Goal: Task Accomplishment & Management: Use online tool/utility

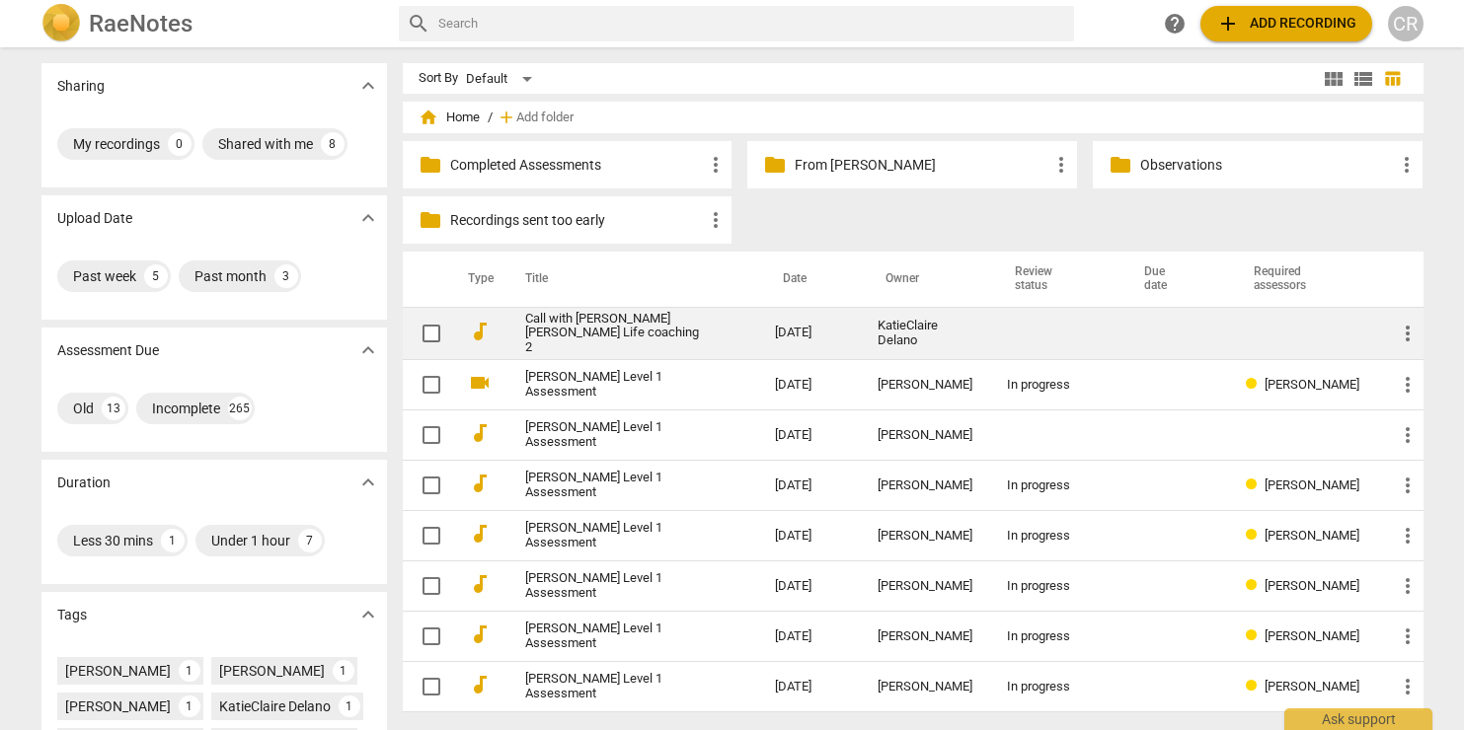
click at [635, 326] on link "Call with [PERSON_NAME] [PERSON_NAME] Life coaching 2" at bounding box center [615, 334] width 180 height 44
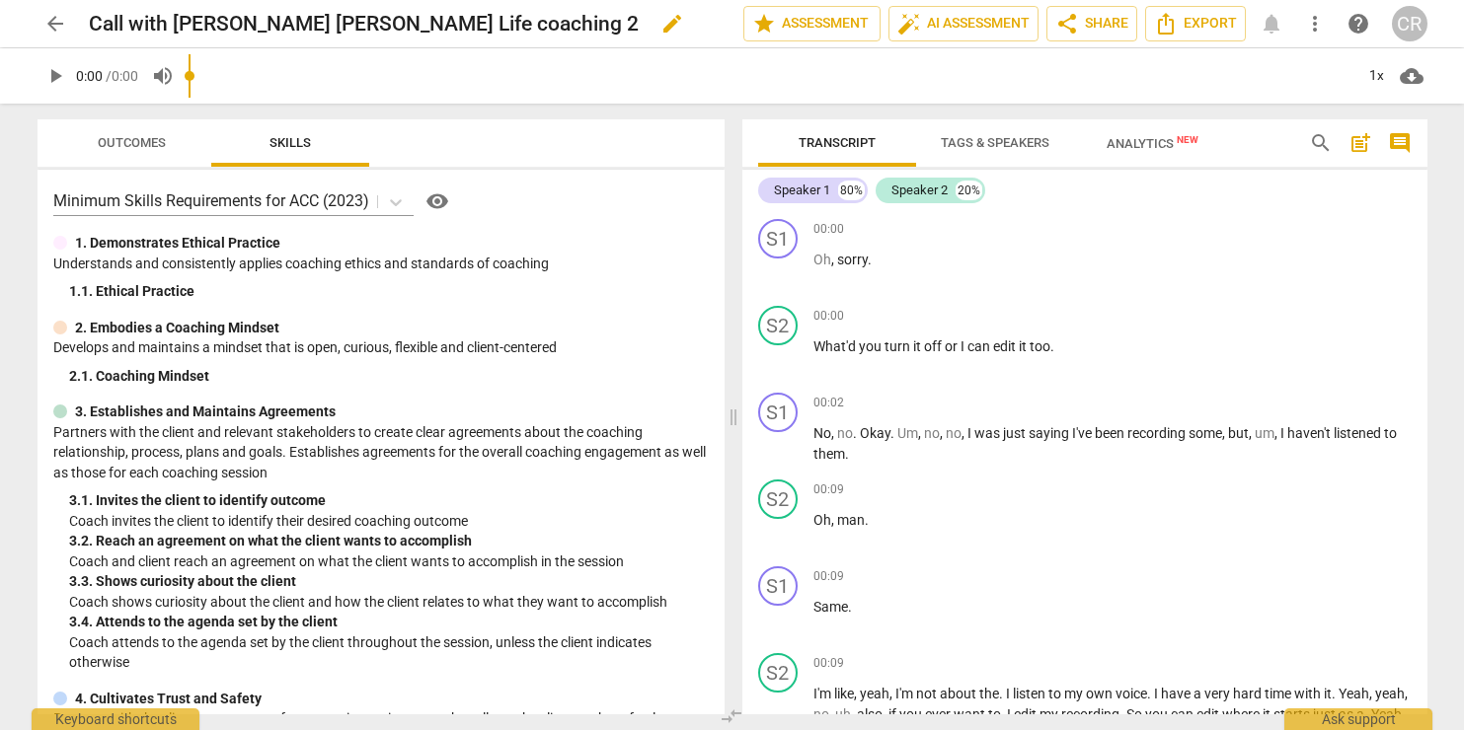
click at [201, 24] on h2 "Call with [PERSON_NAME] [PERSON_NAME] Life coaching 2" at bounding box center [364, 24] width 550 height 25
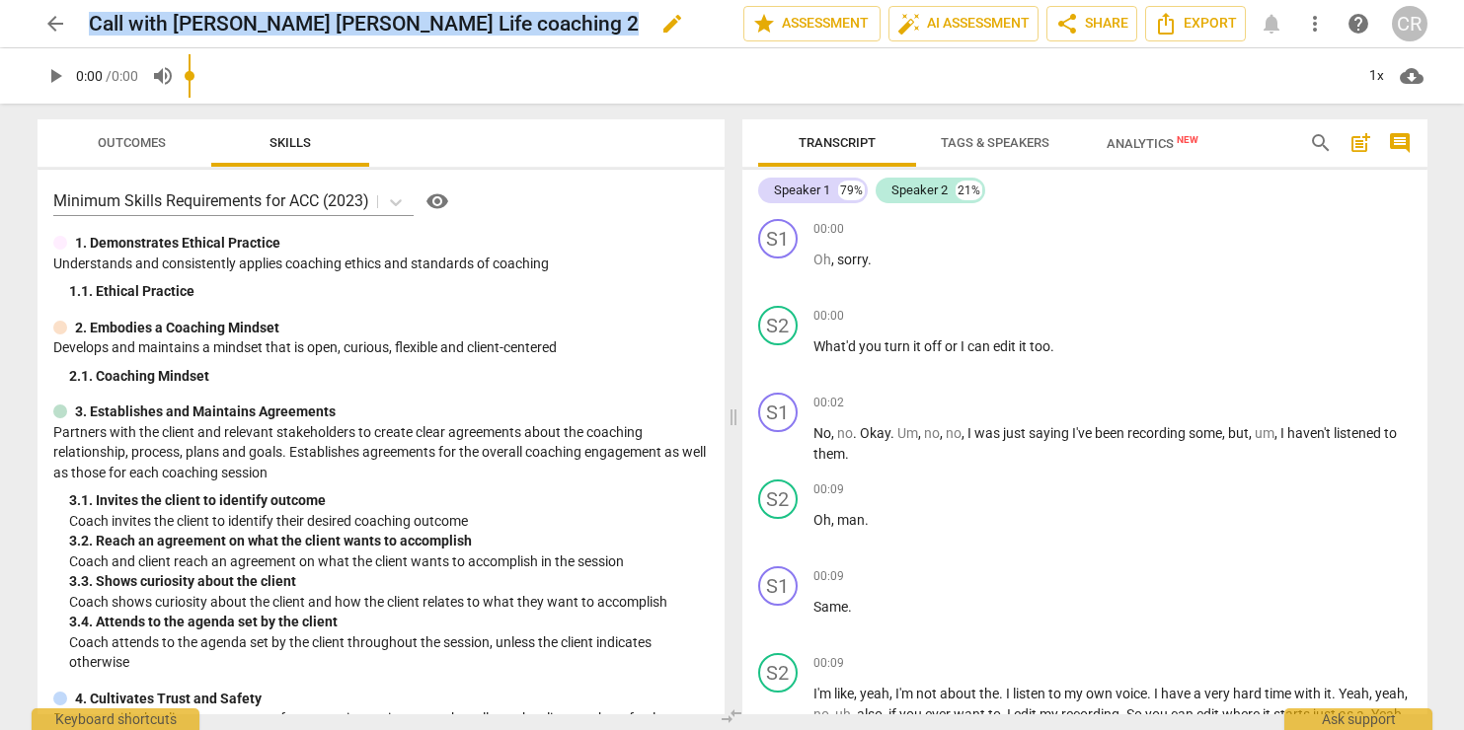
click at [201, 24] on h2 "Call with [PERSON_NAME] [PERSON_NAME] Life coaching 2" at bounding box center [364, 24] width 550 height 25
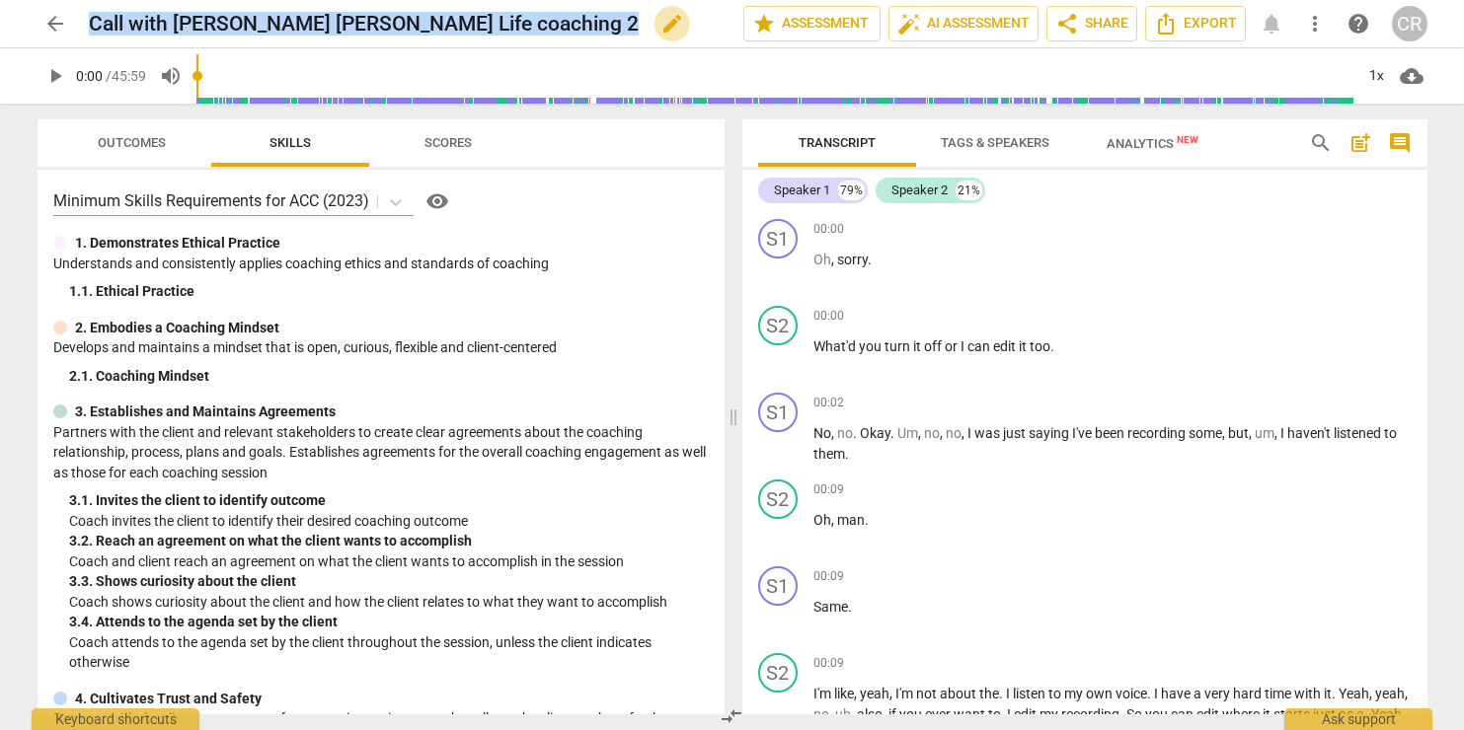
click at [660, 14] on span "edit" at bounding box center [672, 24] width 24 height 24
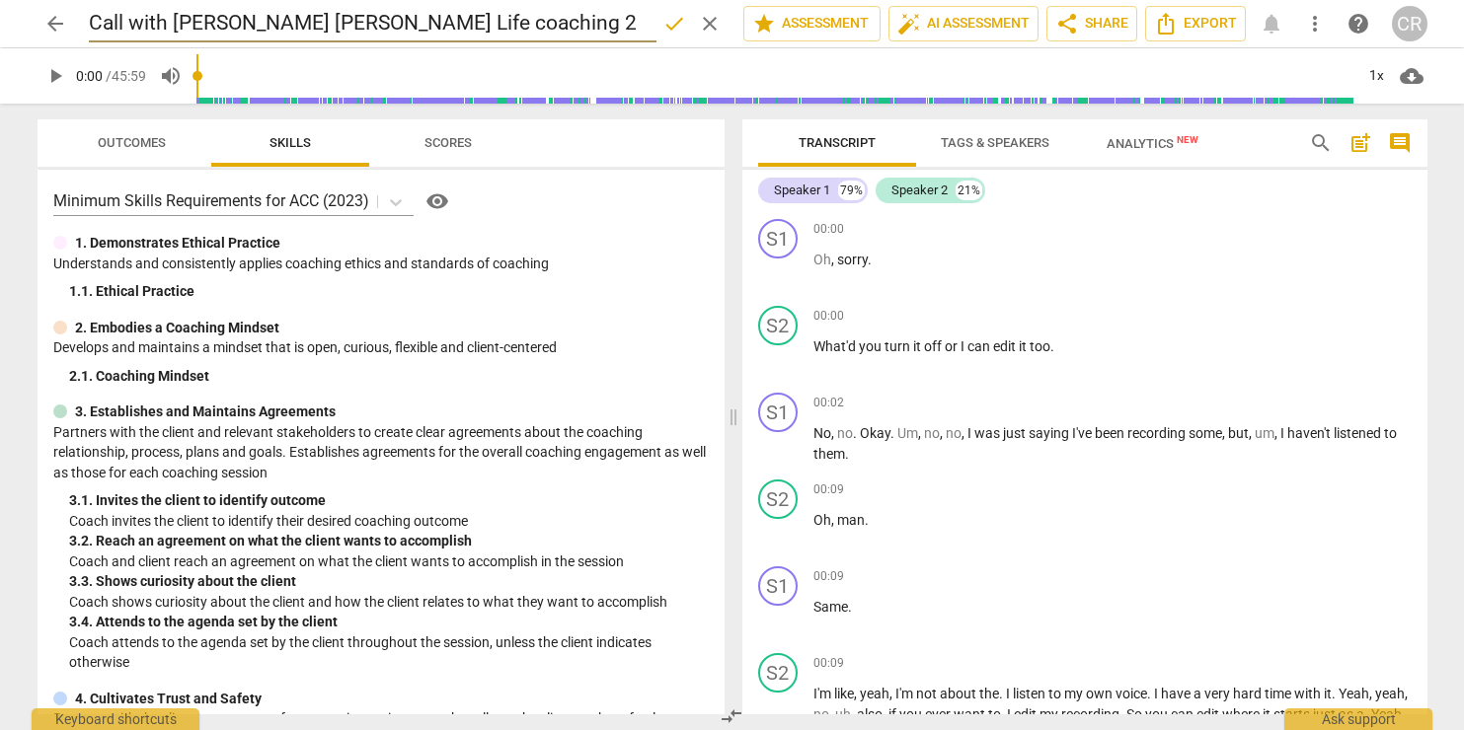
click at [55, 76] on span "play_arrow" at bounding box center [55, 76] width 24 height 24
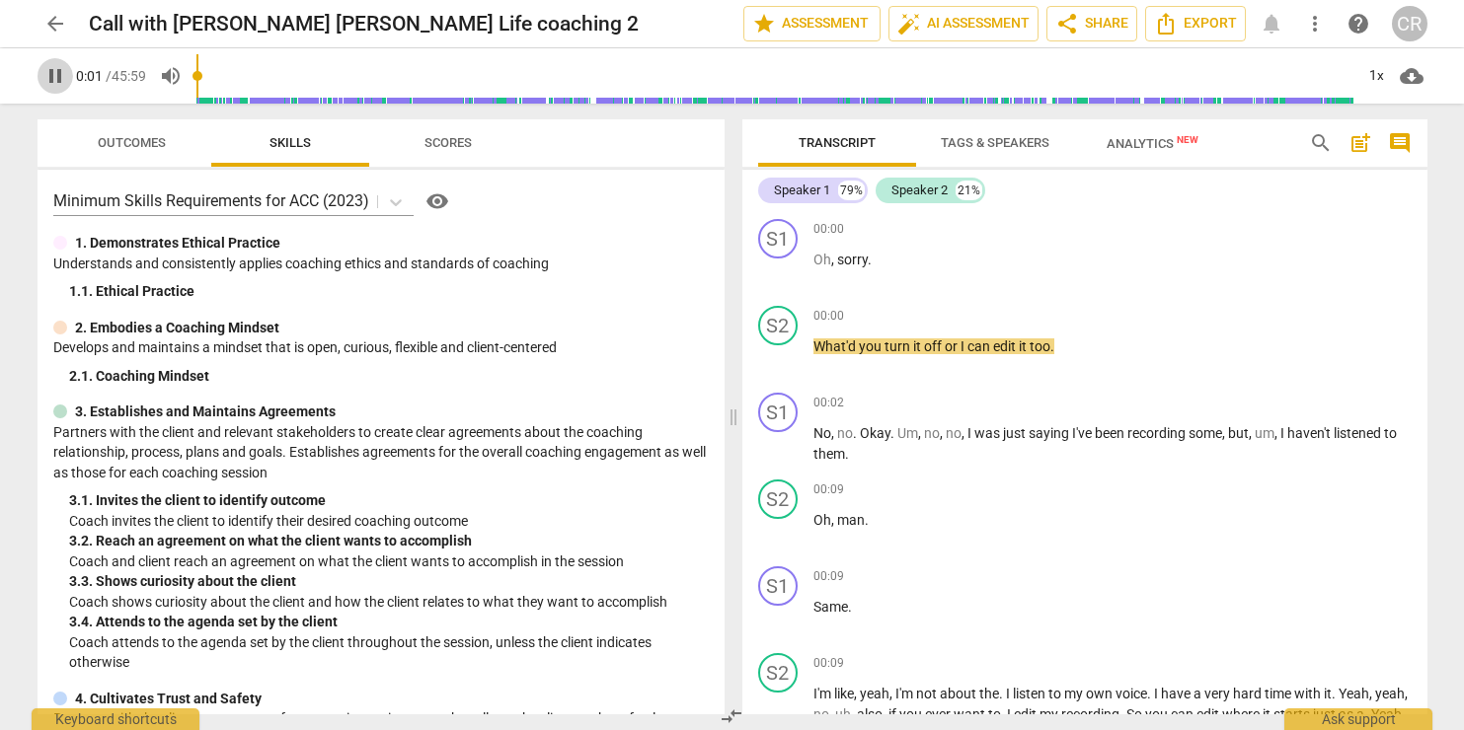
click at [54, 75] on span "pause" at bounding box center [55, 76] width 24 height 24
type input "2"
click at [660, 22] on span "edit" at bounding box center [672, 24] width 24 height 24
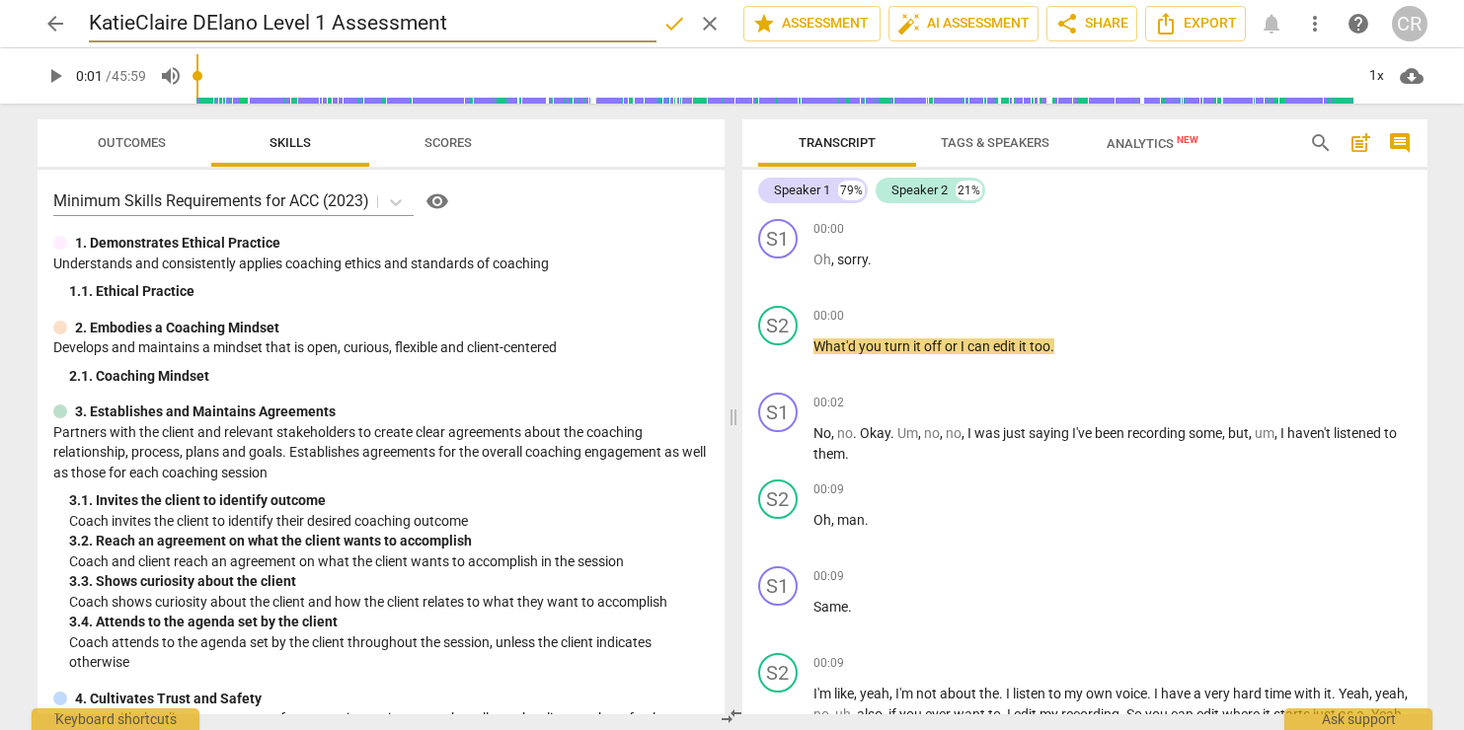
click at [214, 24] on input "KatieClaire DElano Level 1 Assessment" at bounding box center [373, 24] width 568 height 38
type input "KatieClaire Delano Level 1 Assessment"
click at [666, 22] on span "done" at bounding box center [674, 24] width 24 height 24
click at [811, 19] on span "star Assessment" at bounding box center [811, 24] width 119 height 24
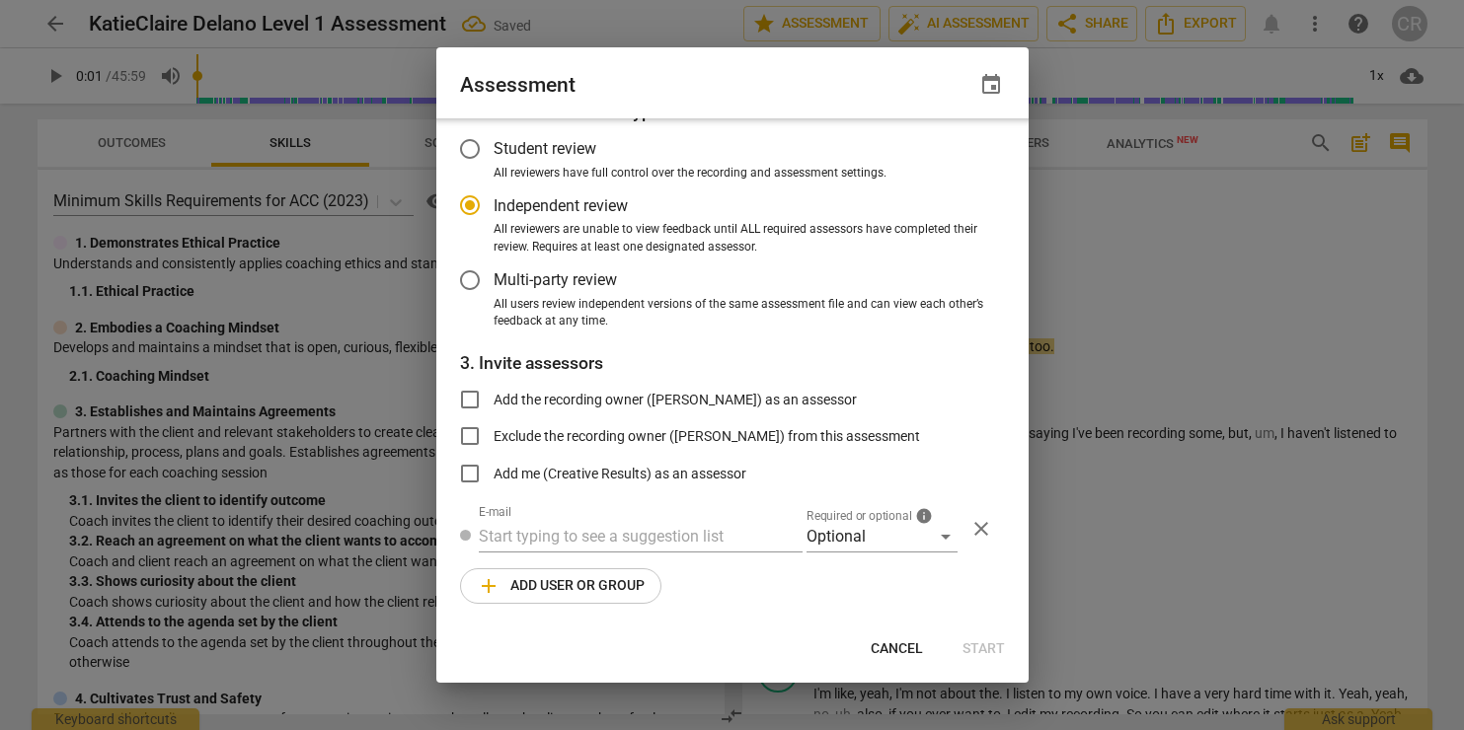
scroll to position [104, 0]
radio input "false"
click at [471, 433] on input "Exclude the recording owner ([PERSON_NAME]) from this assessment" at bounding box center [469, 437] width 47 height 47
checkbox input "true"
radio input "false"
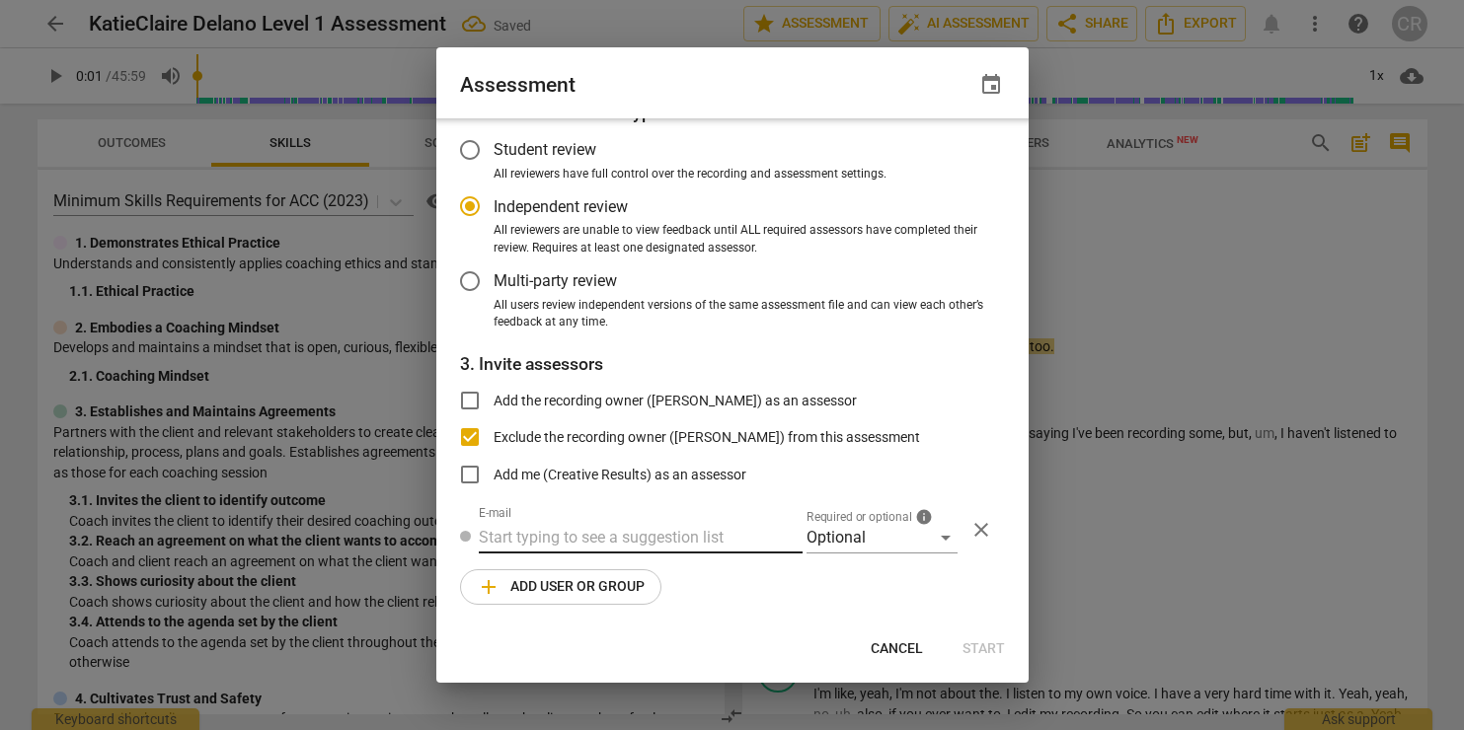
click at [493, 539] on input "text" at bounding box center [641, 538] width 324 height 32
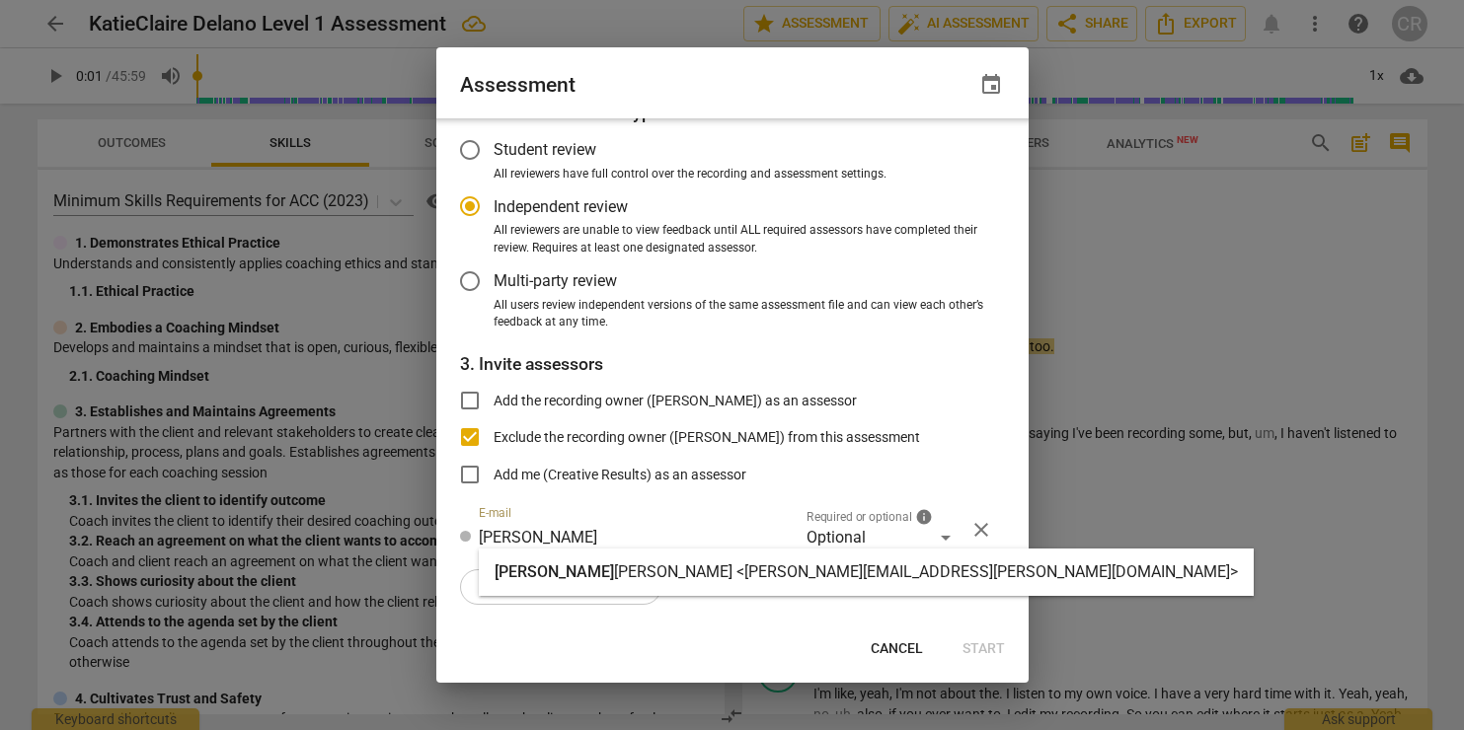
type input "[PERSON_NAME]"
click at [532, 575] on span "[PERSON_NAME]" at bounding box center [554, 572] width 119 height 19
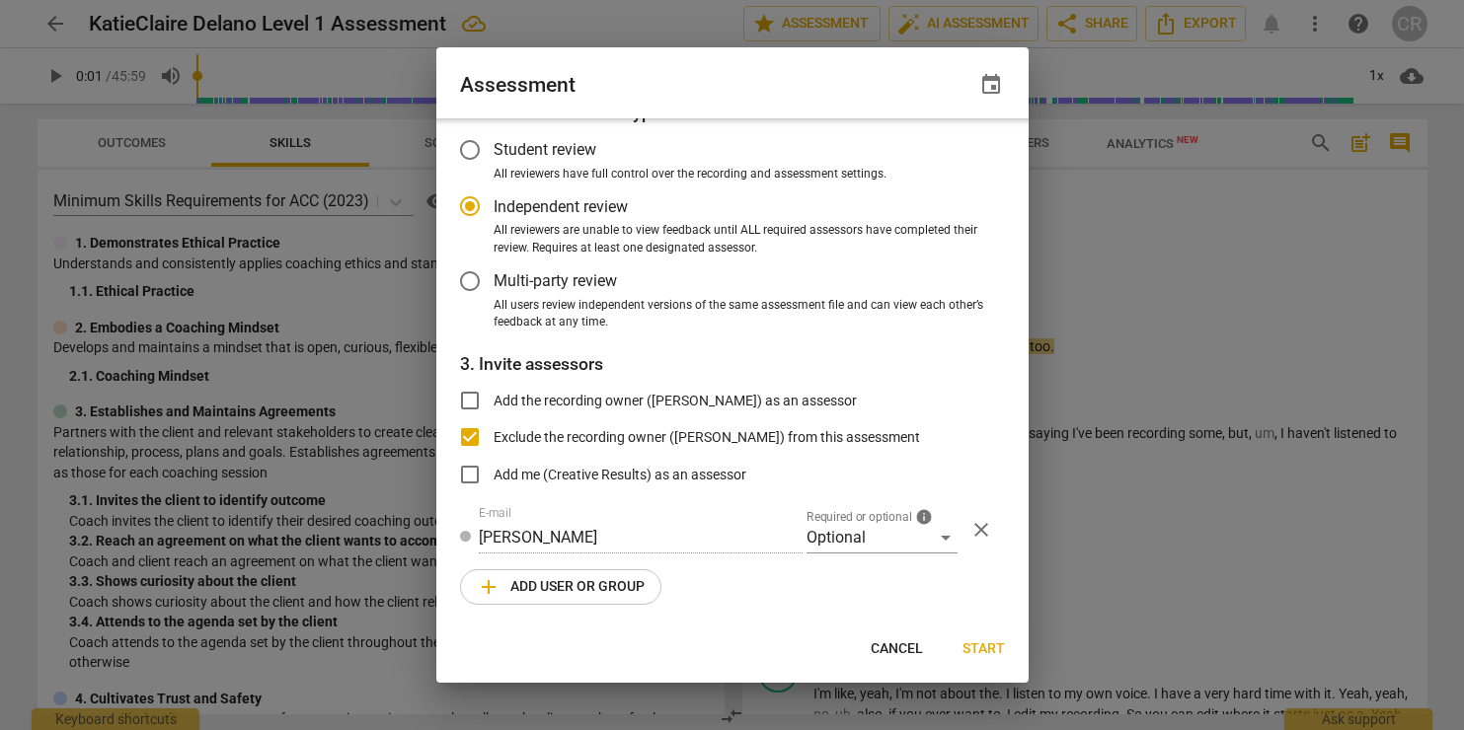
radio input "false"
type input "[PERSON_NAME] <[PERSON_NAME][EMAIL_ADDRESS][PERSON_NAME][DOMAIN_NAME]>"
click at [846, 530] on div "Optional" at bounding box center [881, 538] width 151 height 32
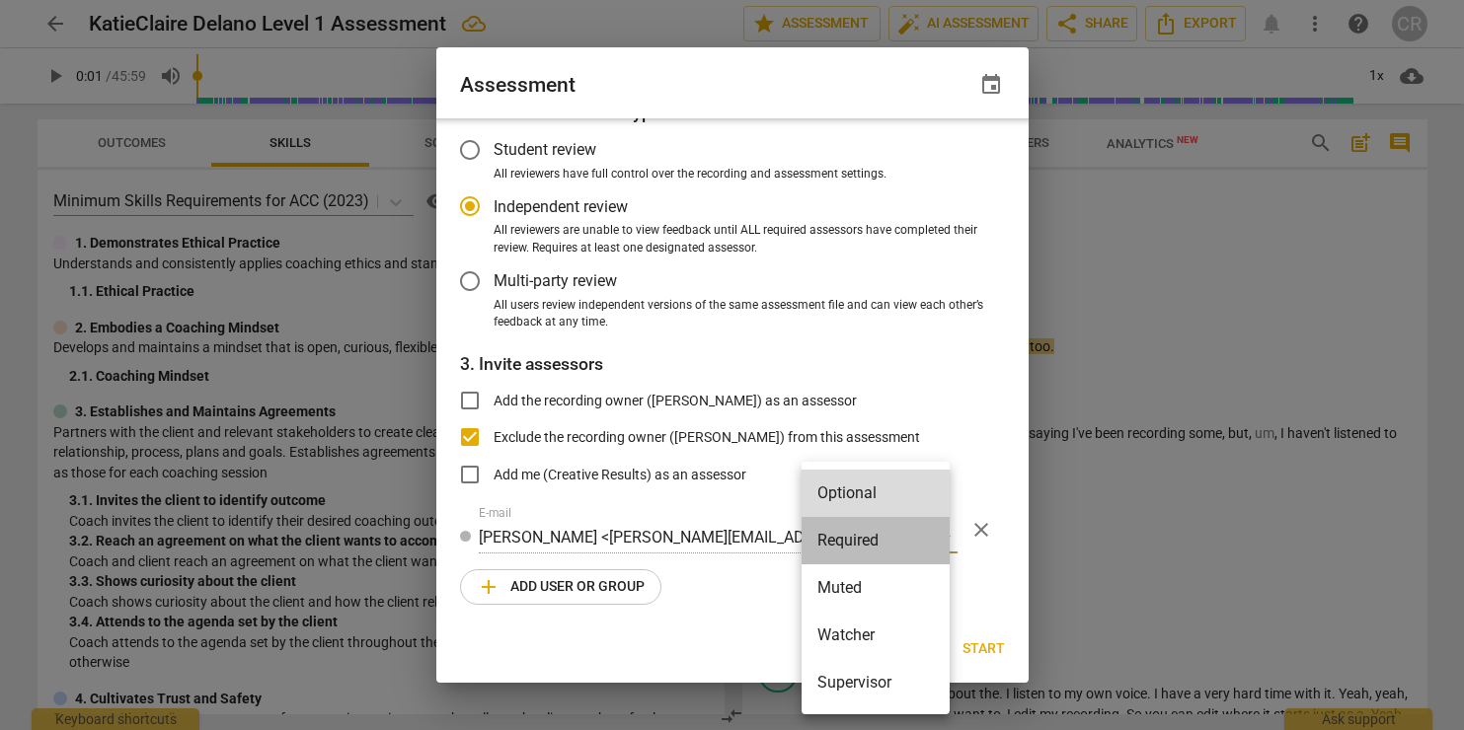
click at [847, 543] on li "Required" at bounding box center [876, 540] width 148 height 47
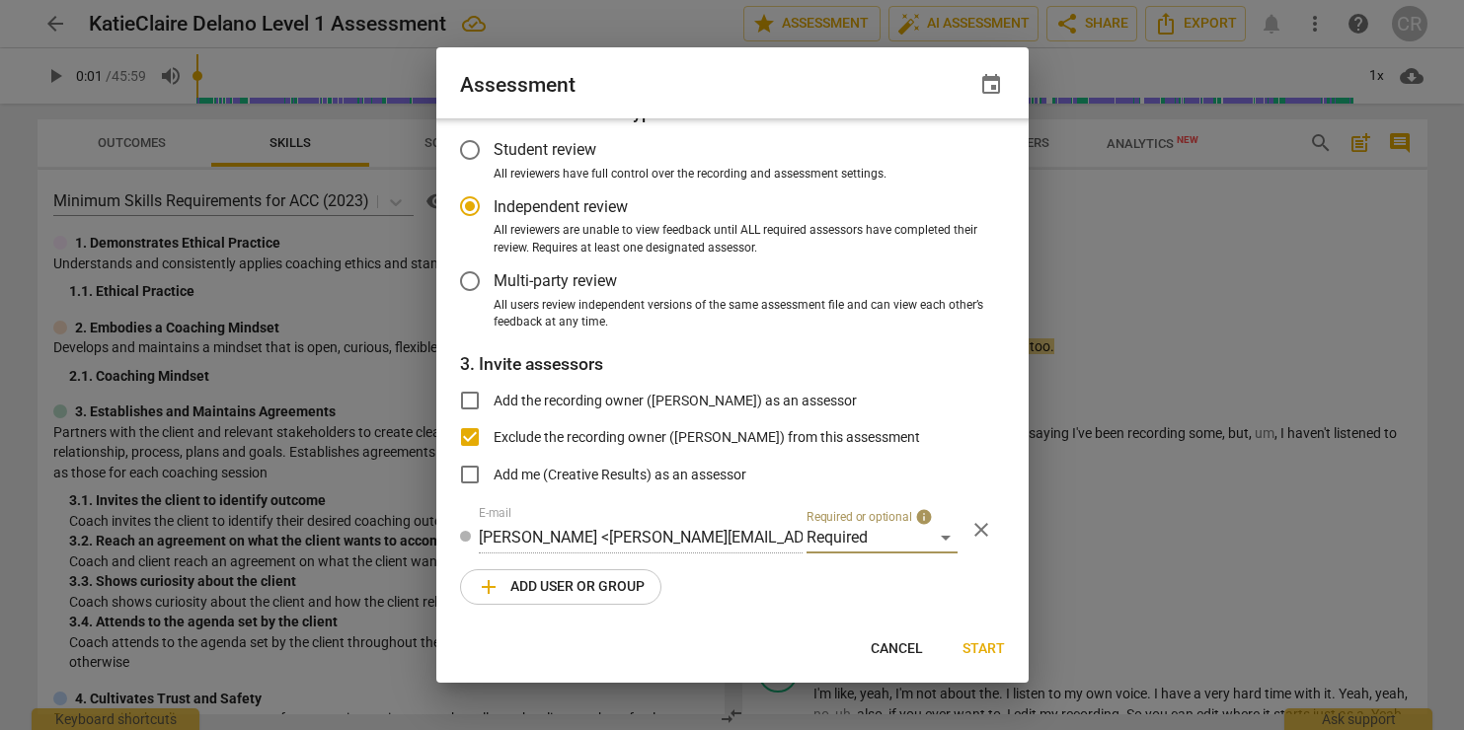
click at [982, 641] on span "Start" at bounding box center [983, 650] width 42 height 20
radio input "false"
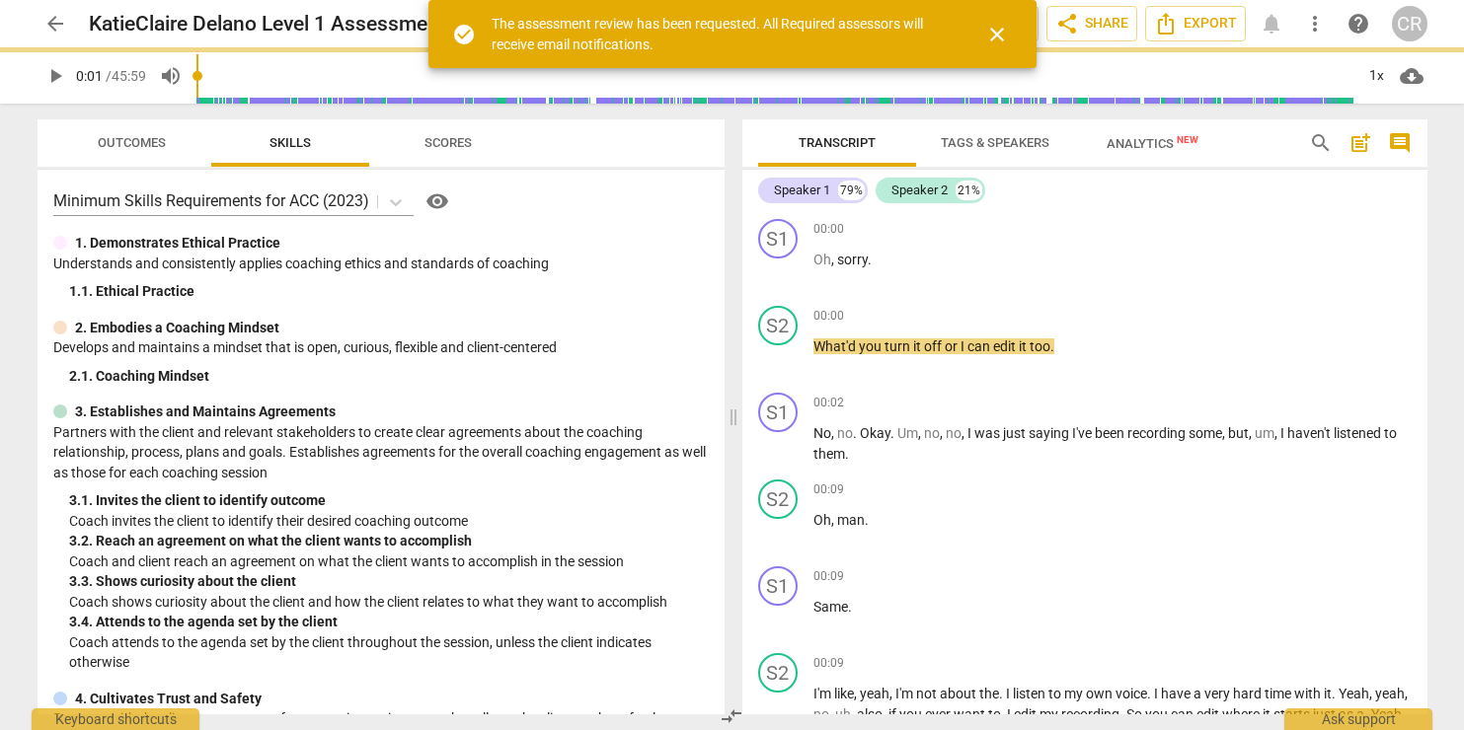
type input "2"
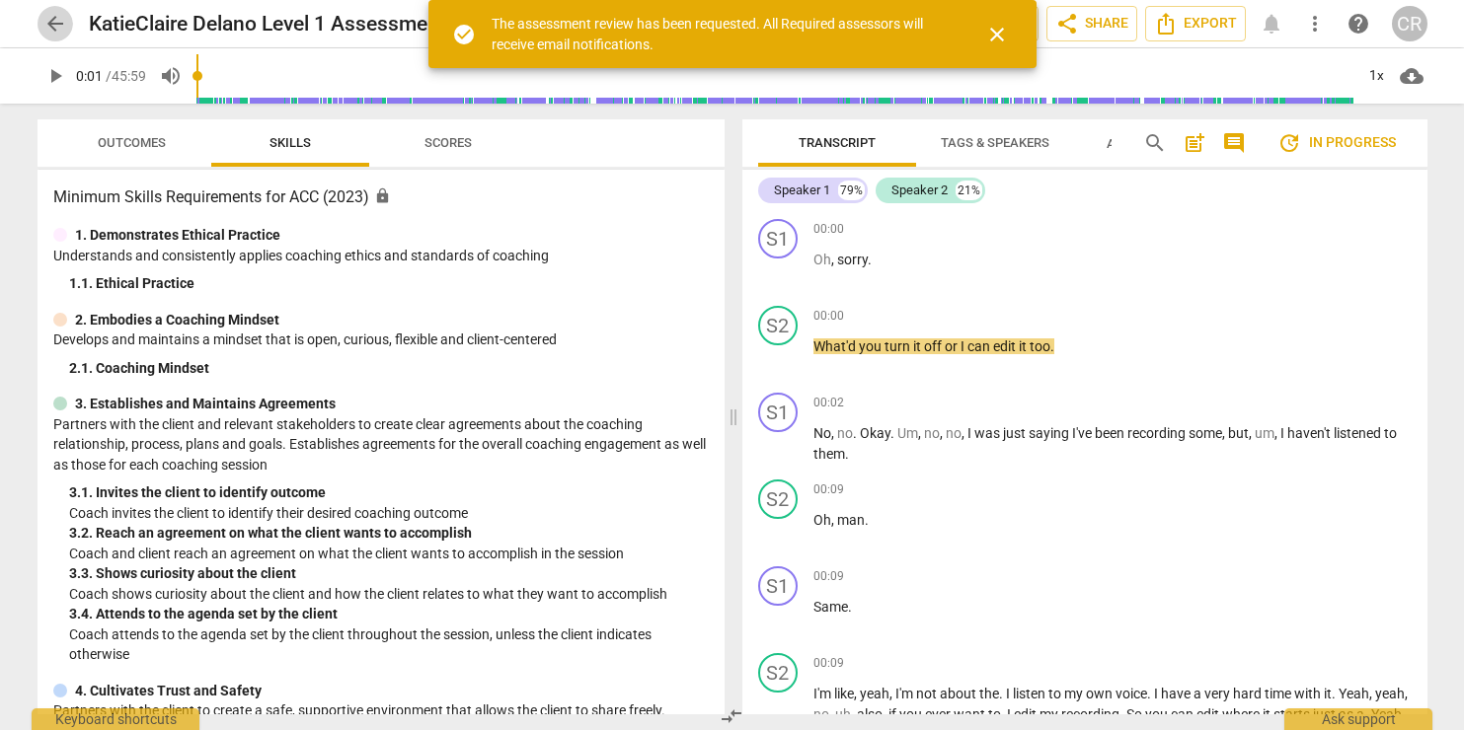
click at [51, 23] on span "arrow_back" at bounding box center [55, 24] width 24 height 24
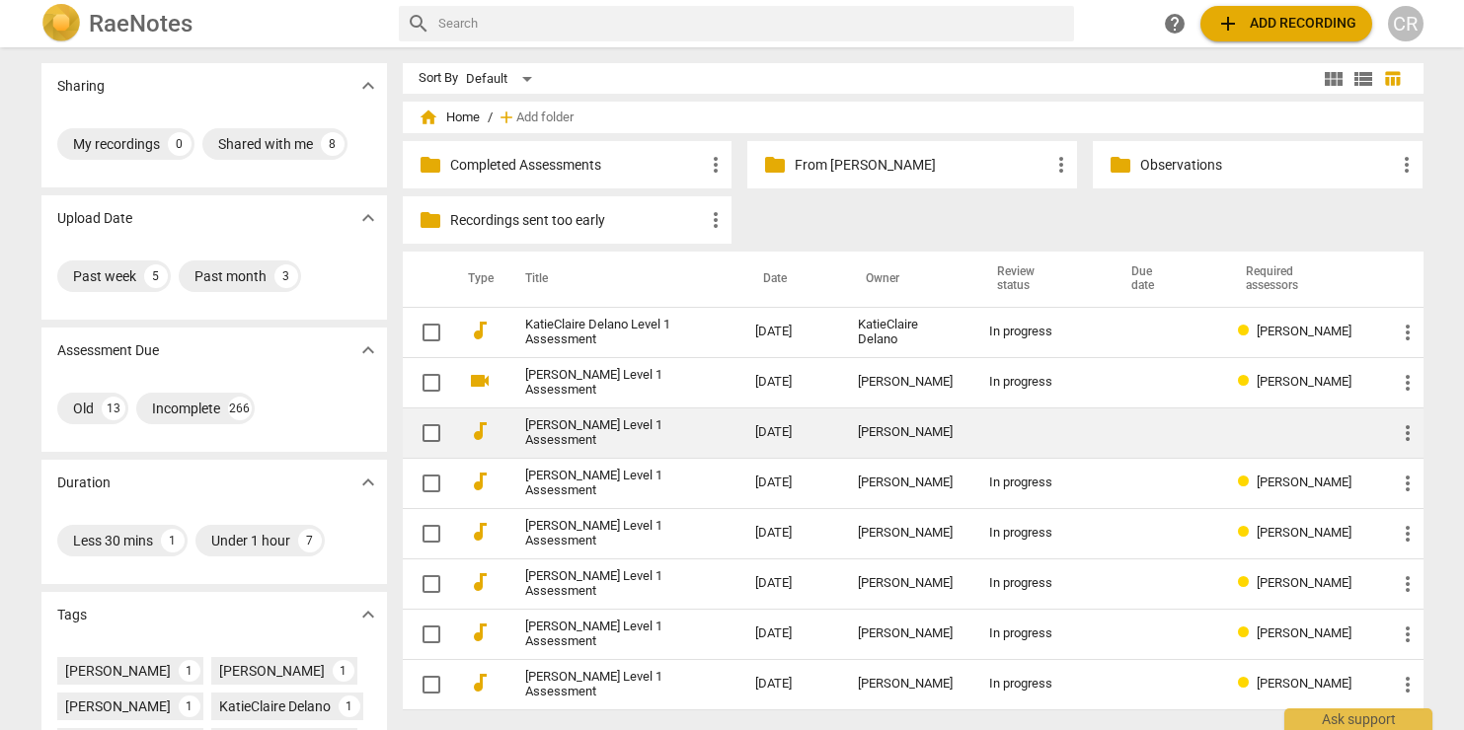
click at [676, 433] on link "[PERSON_NAME] Level 1 Assessment" at bounding box center [605, 434] width 160 height 30
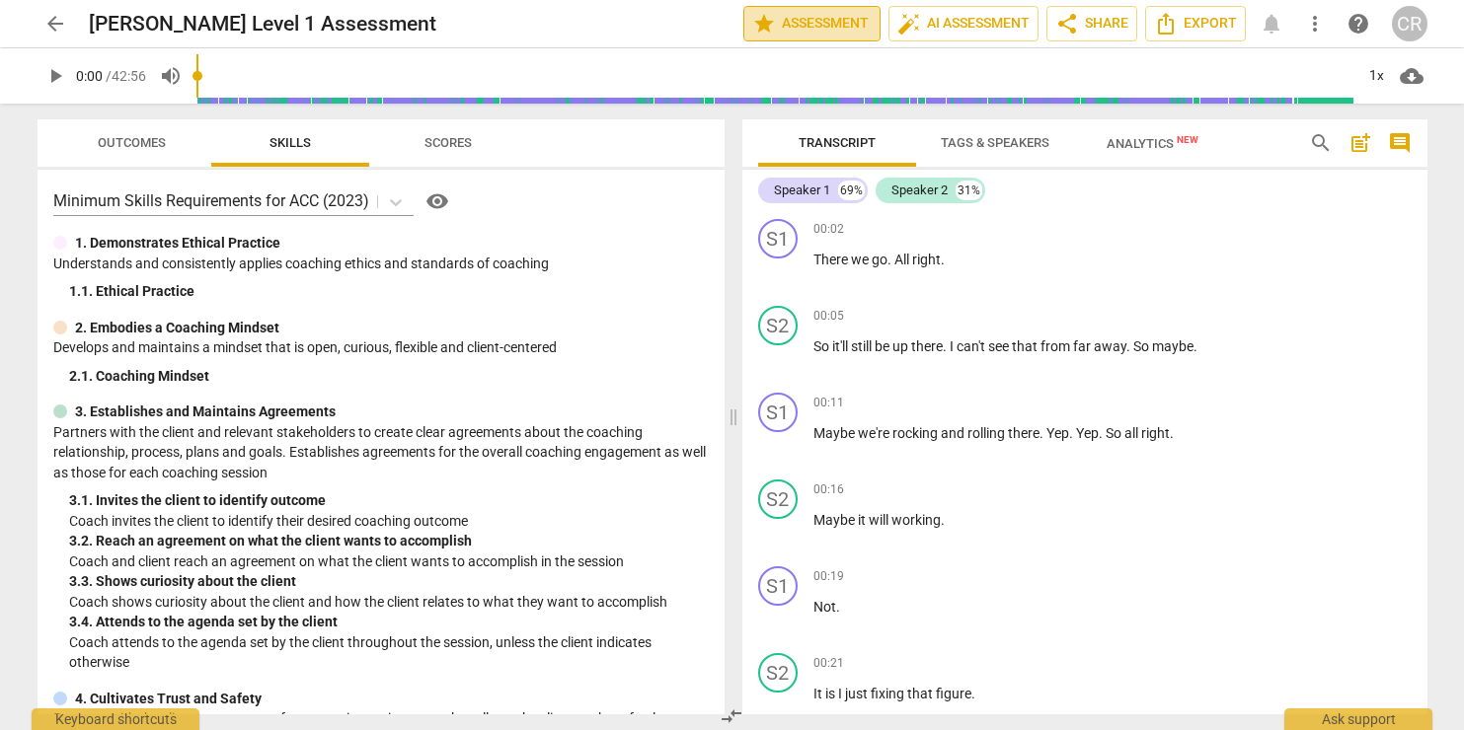
click at [849, 15] on span "star Assessment" at bounding box center [811, 24] width 119 height 24
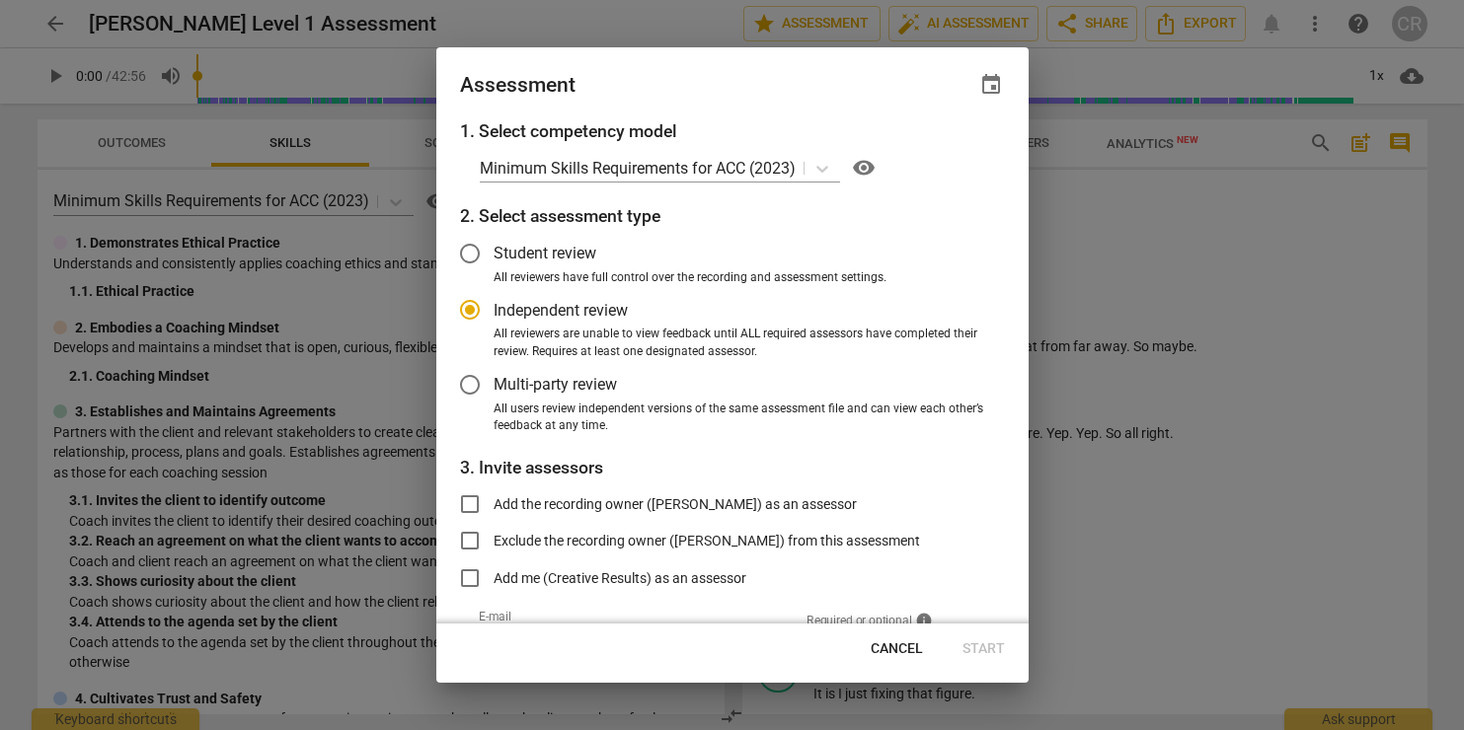
radio input "false"
click at [470, 535] on input "Exclude the recording owner ([PERSON_NAME]) from this assessment" at bounding box center [469, 540] width 47 height 47
checkbox input "true"
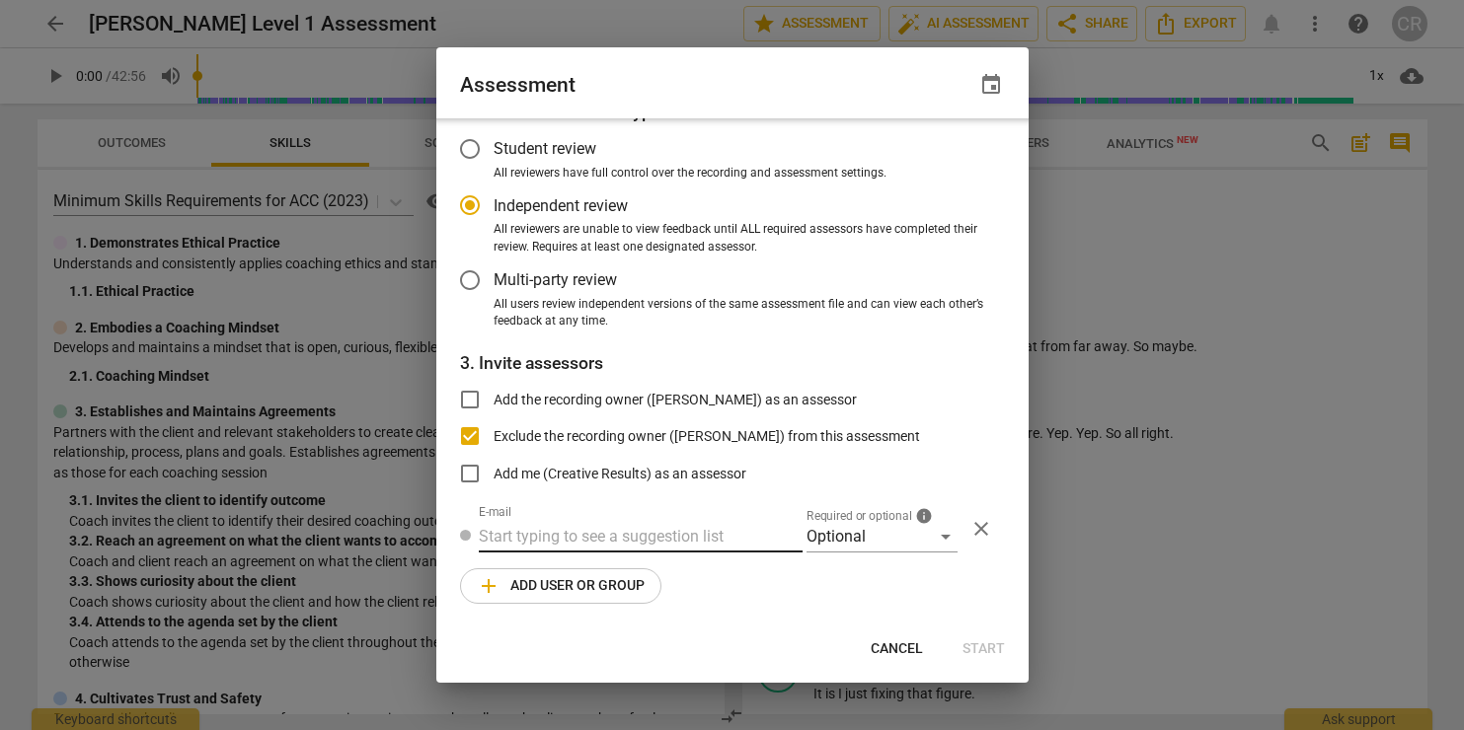
radio input "false"
click at [511, 547] on input "text" at bounding box center [641, 538] width 324 height 32
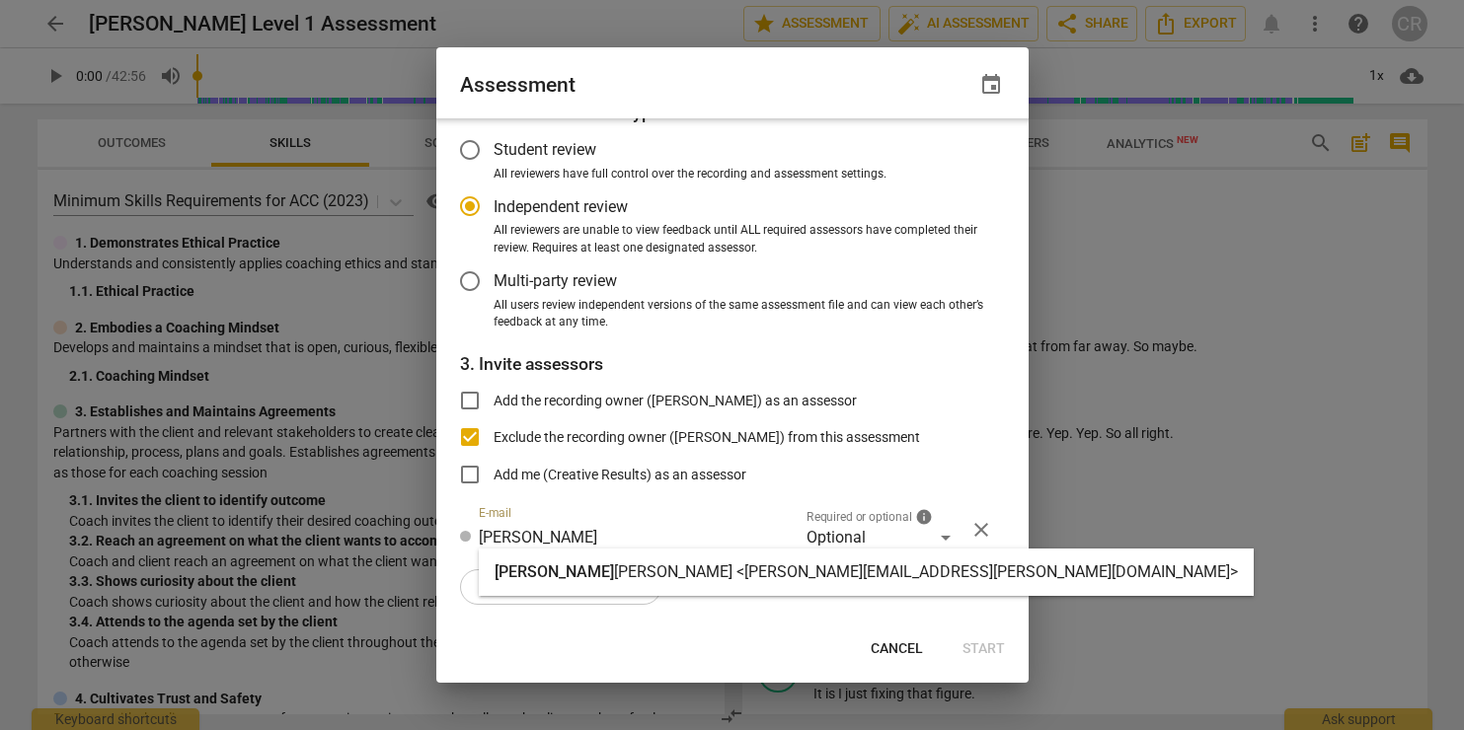
type input "[PERSON_NAME]"
click at [614, 573] on strong "[PERSON_NAME] <[PERSON_NAME][EMAIL_ADDRESS][PERSON_NAME][DOMAIN_NAME]>" at bounding box center [926, 572] width 624 height 19
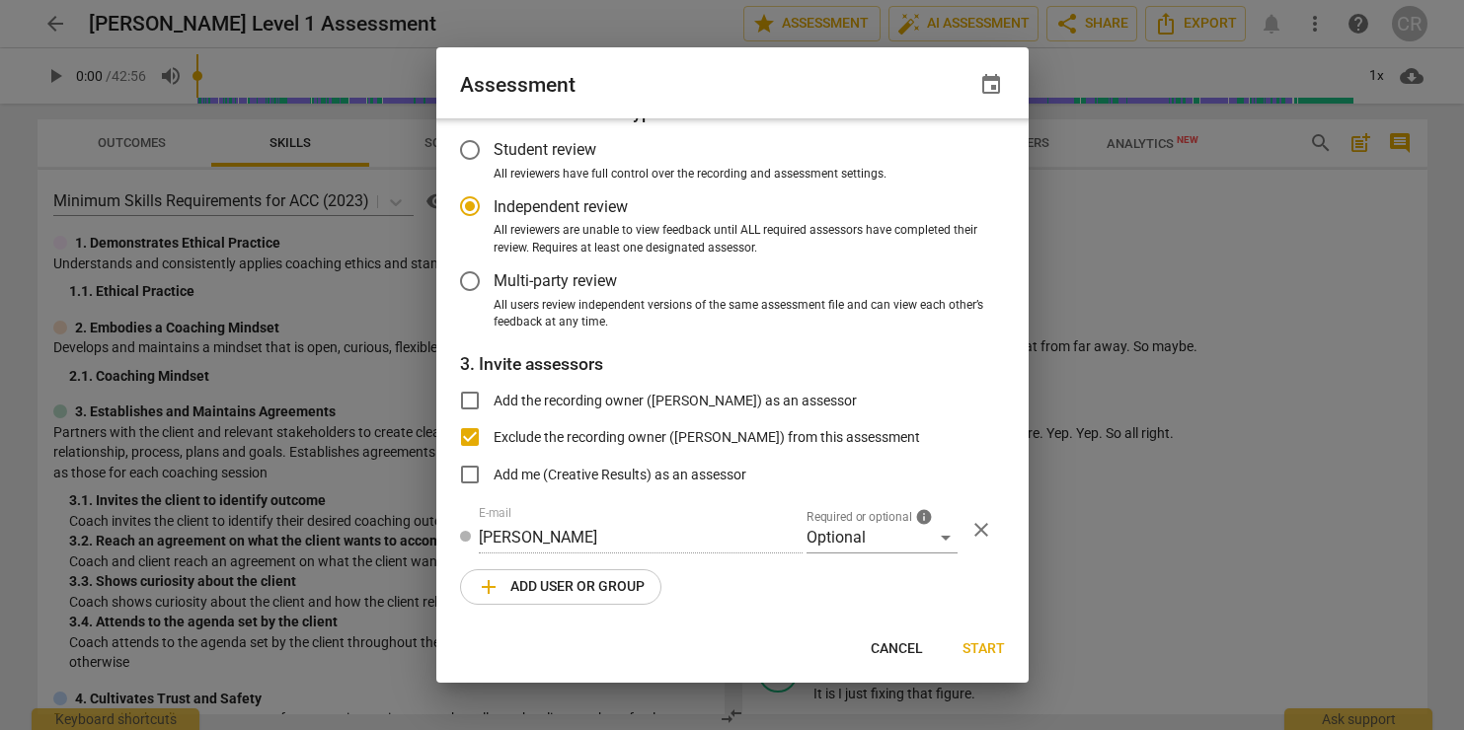
radio input "false"
type input "[PERSON_NAME] <[PERSON_NAME][EMAIL_ADDRESS][PERSON_NAME][DOMAIN_NAME]>"
click at [836, 531] on div "Optional" at bounding box center [881, 538] width 151 height 32
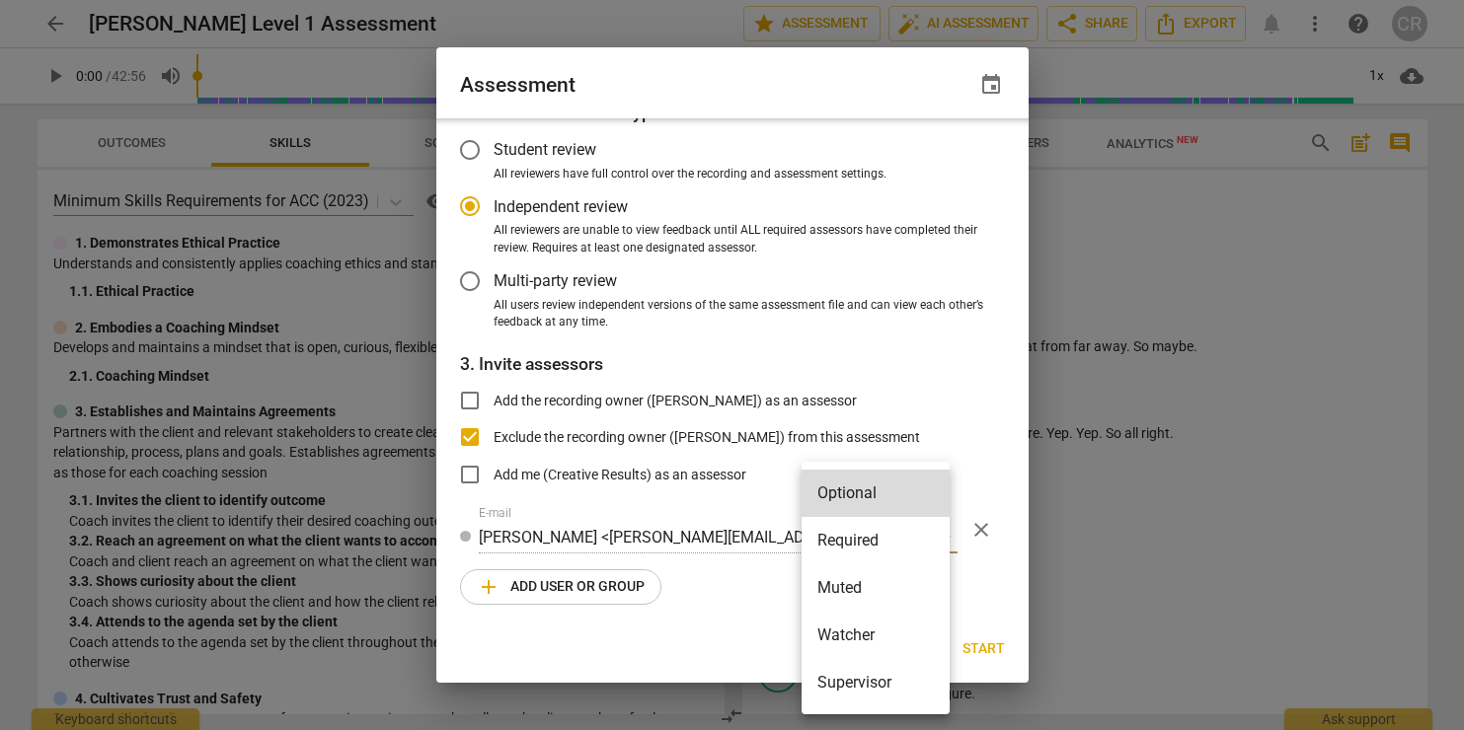
click at [843, 542] on li "Required" at bounding box center [876, 540] width 148 height 47
radio input "false"
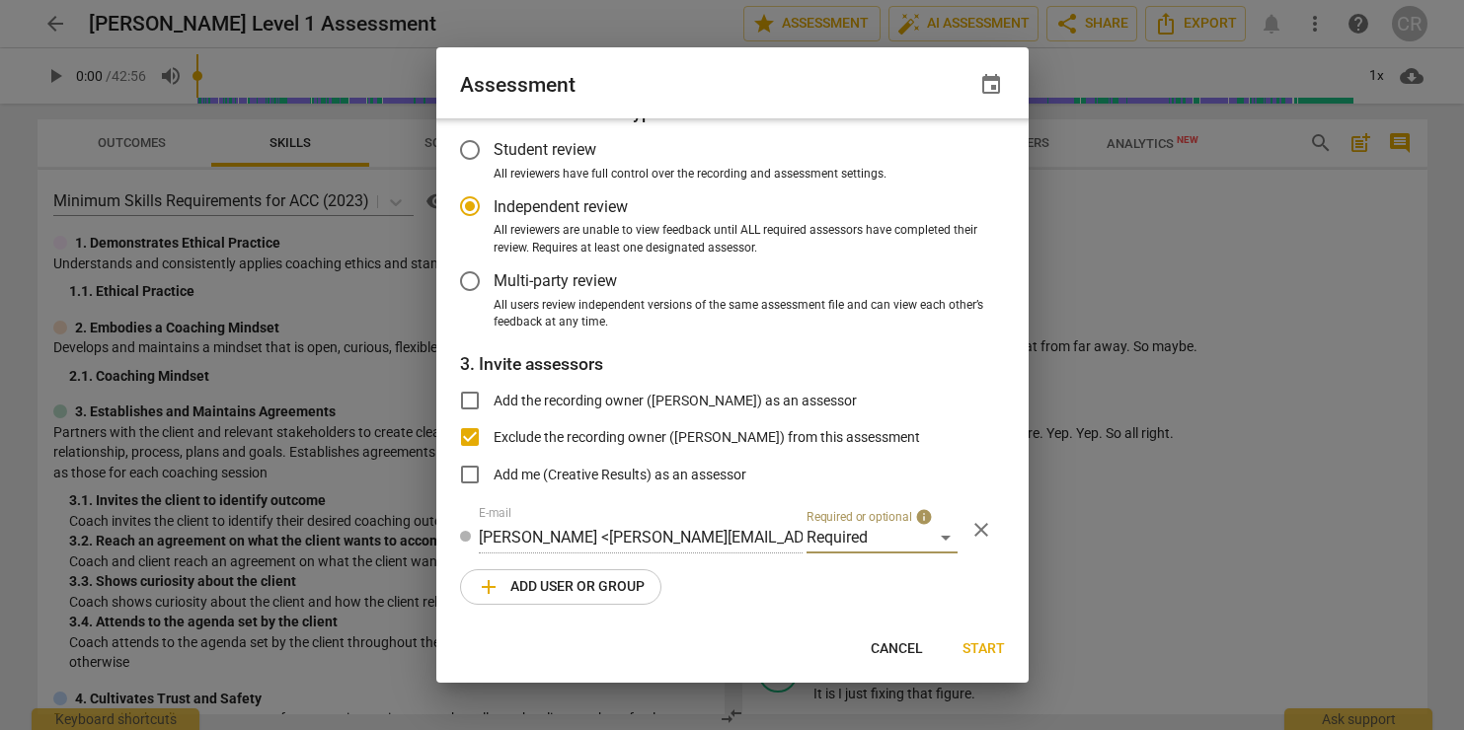
click at [986, 645] on span "Start" at bounding box center [983, 650] width 42 height 20
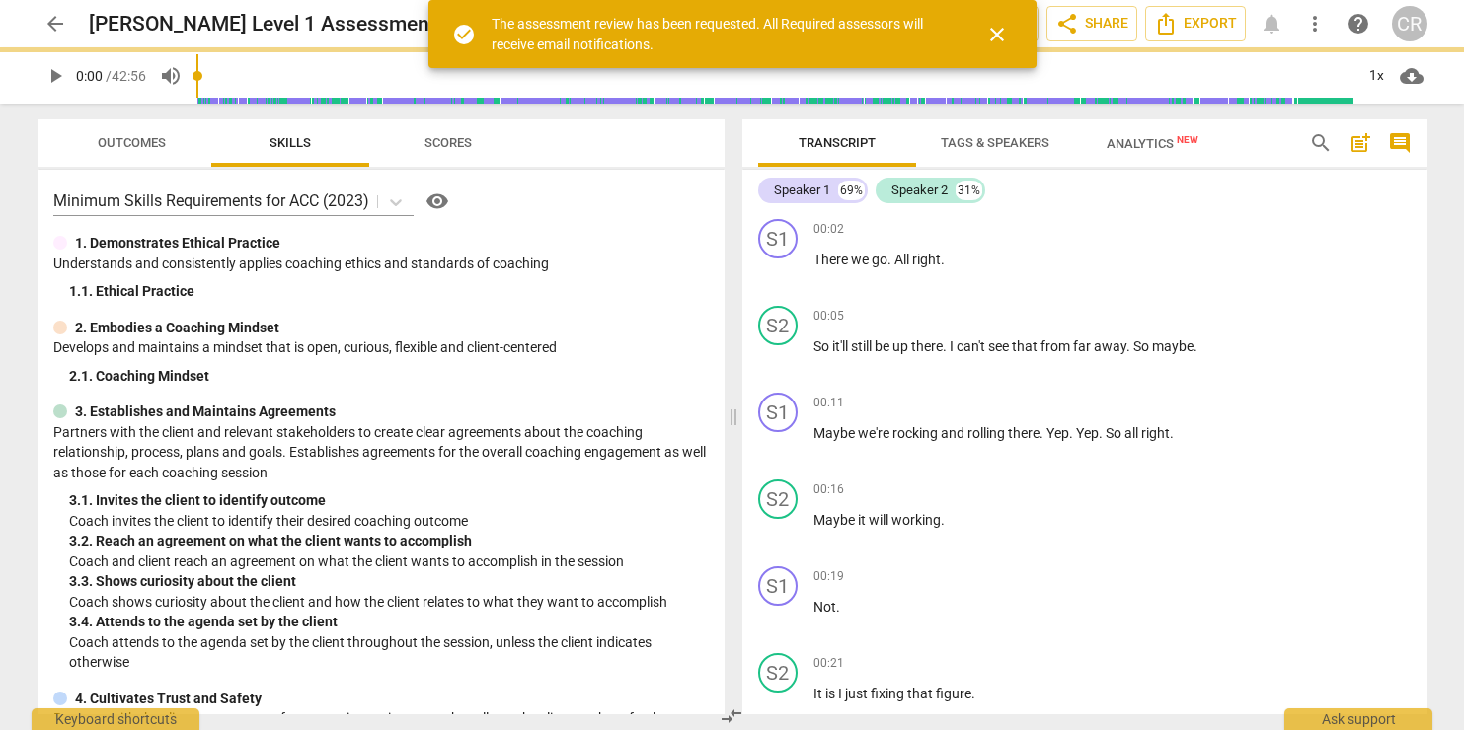
scroll to position [0, 0]
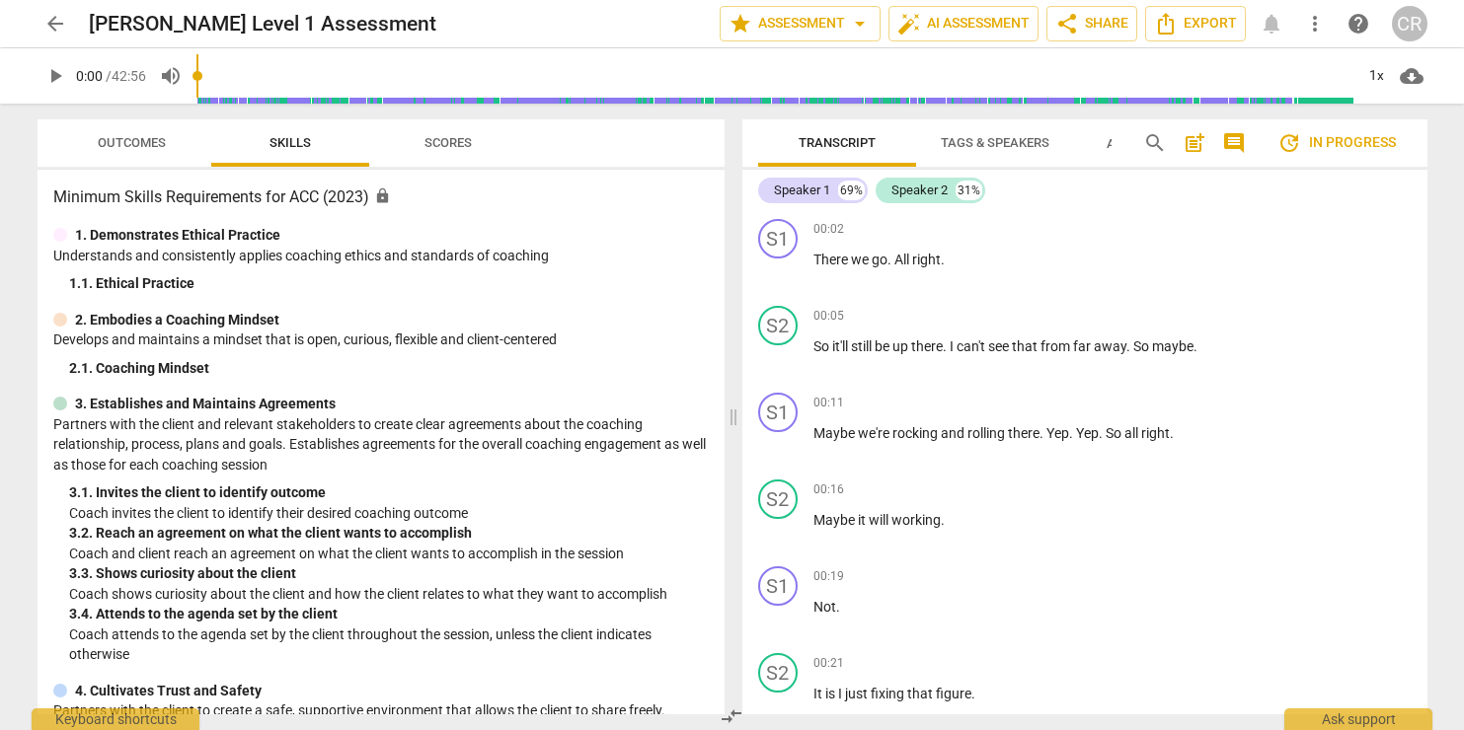
click at [55, 26] on span "arrow_back" at bounding box center [55, 24] width 24 height 24
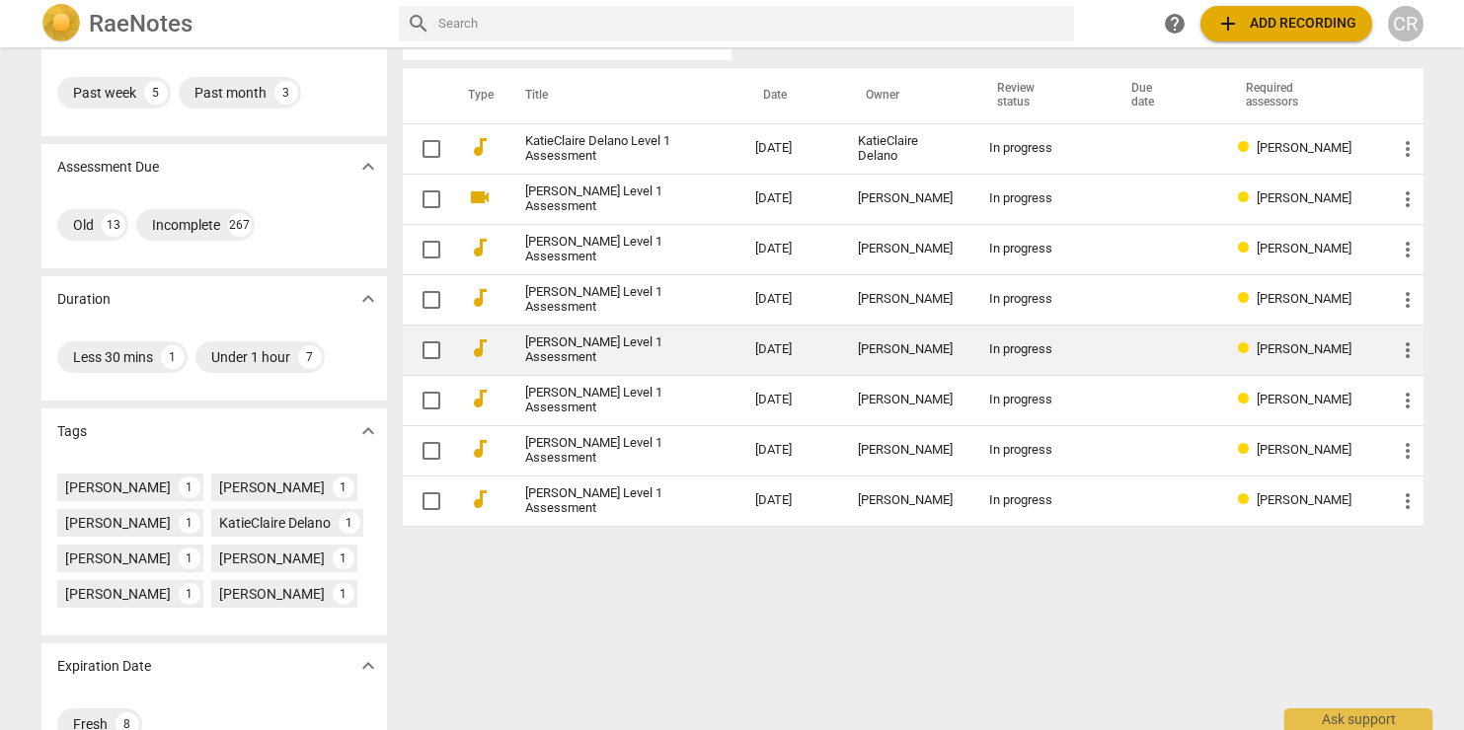
scroll to position [187, 0]
